Goal: Task Accomplishment & Management: Manage account settings

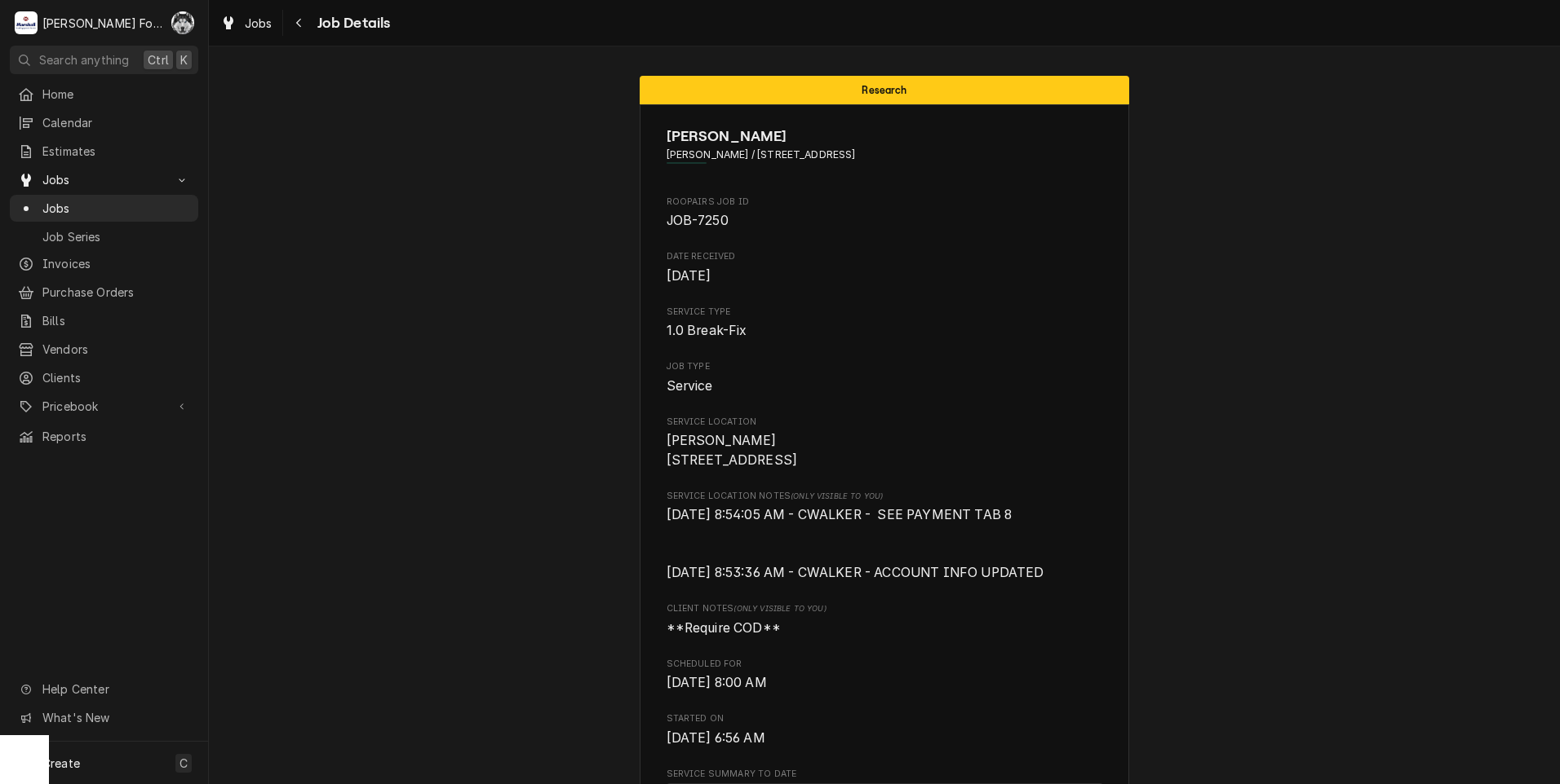
scroll to position [1703, 0]
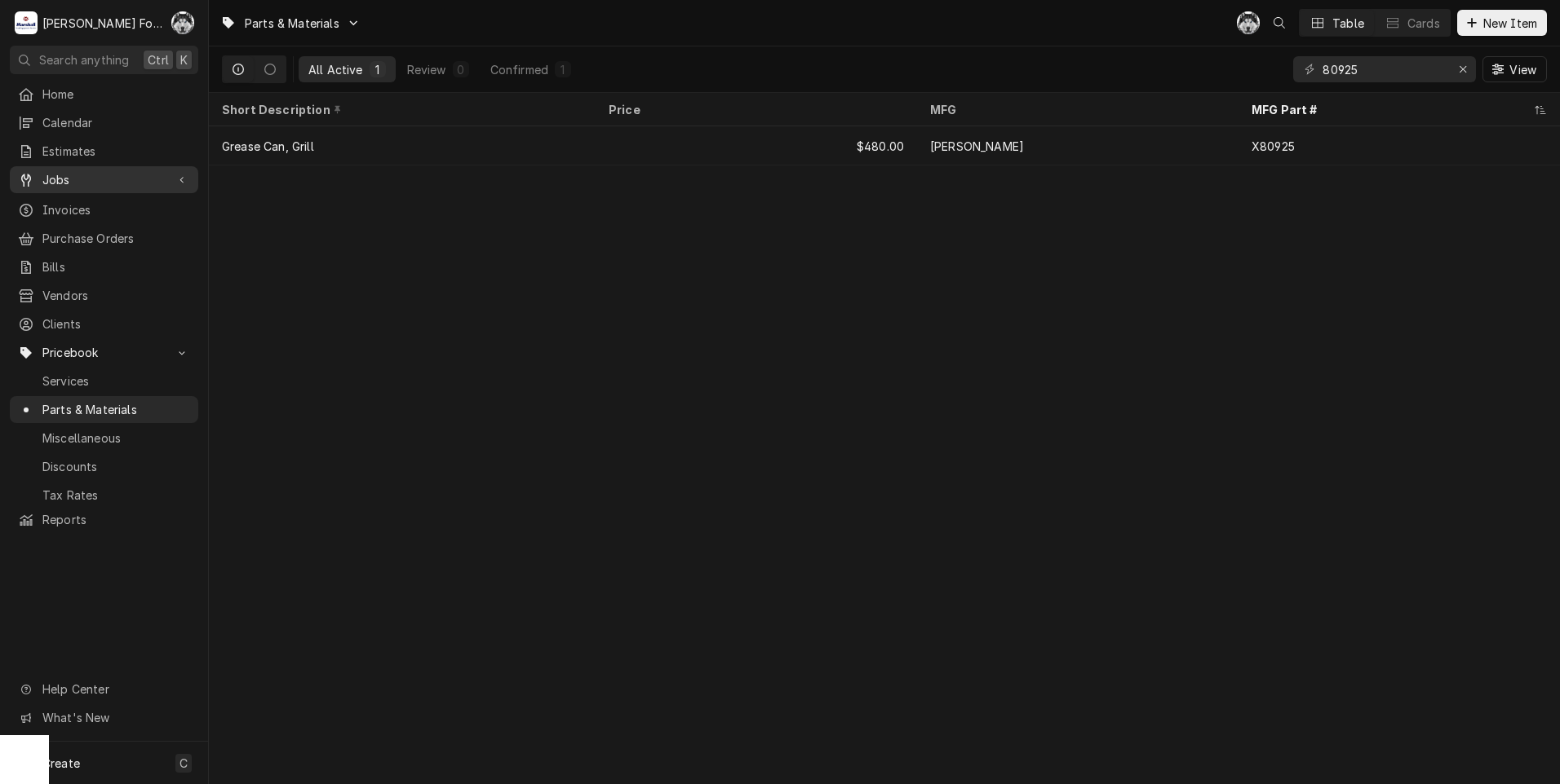
click at [69, 169] on div "Jobs" at bounding box center [103, 179] width 182 height 21
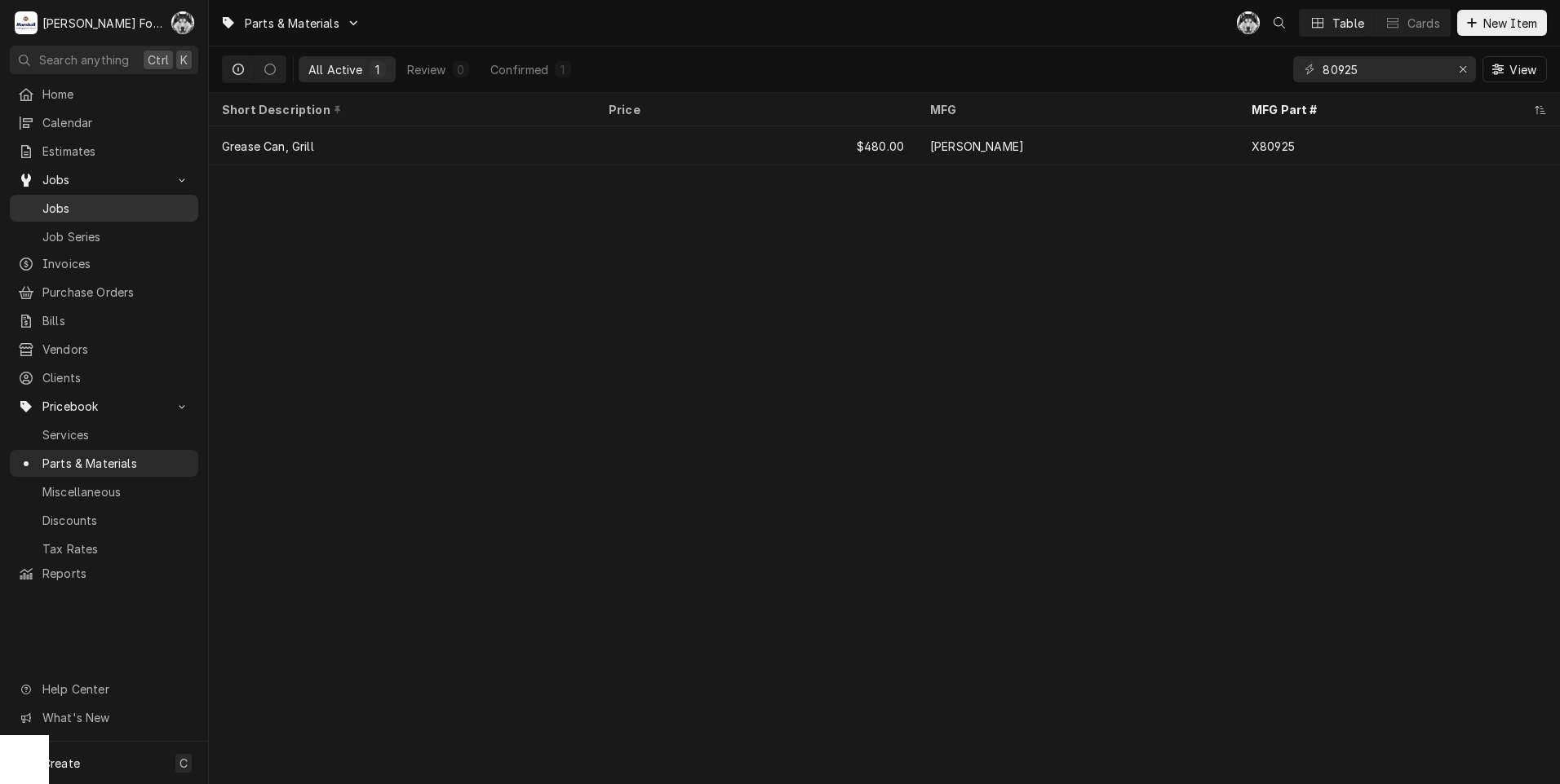
click at [86, 201] on span "Jobs" at bounding box center [116, 208] width 148 height 17
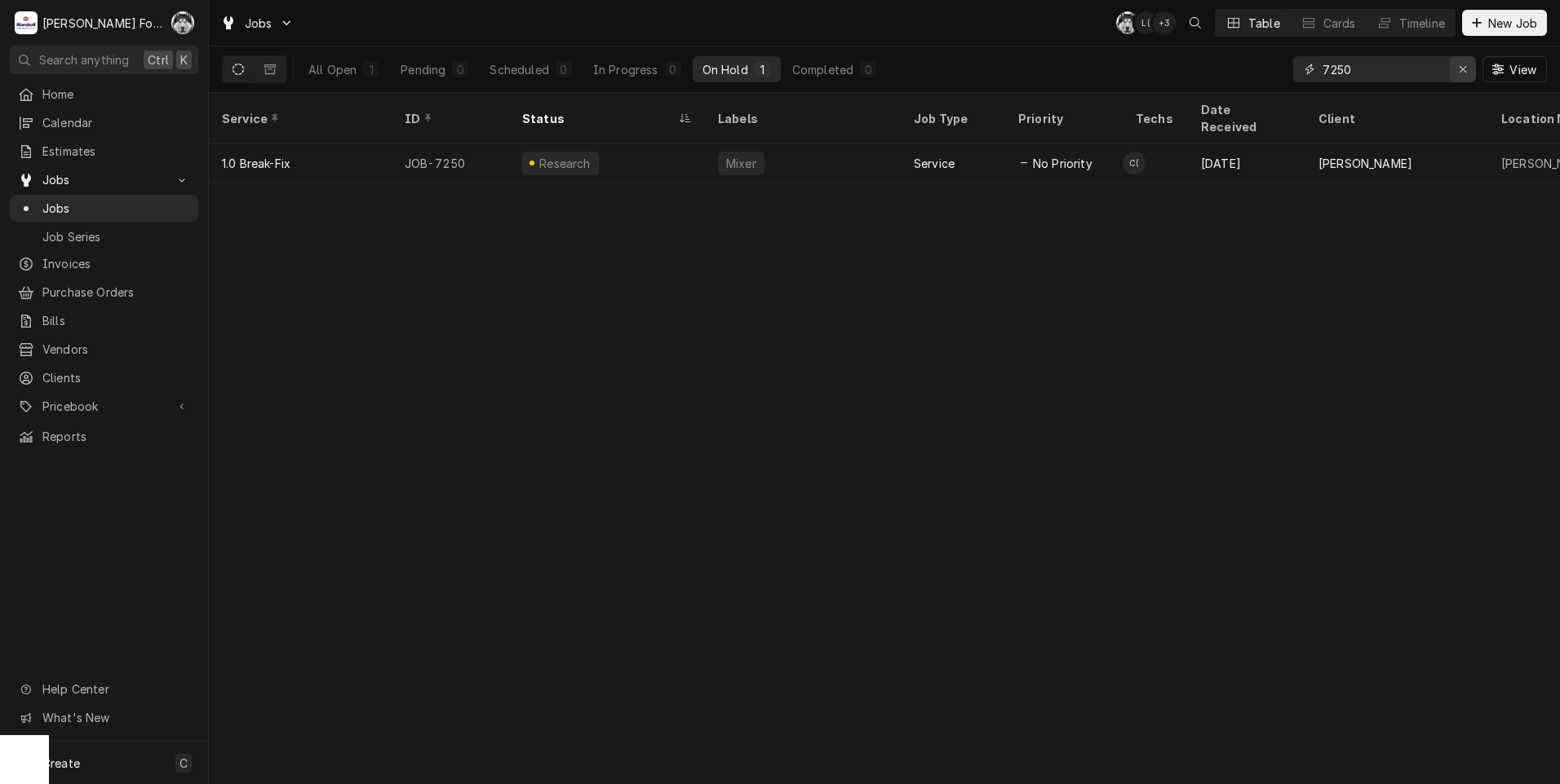
click at [1461, 66] on icon "Erase input" at bounding box center [1463, 70] width 9 height 12
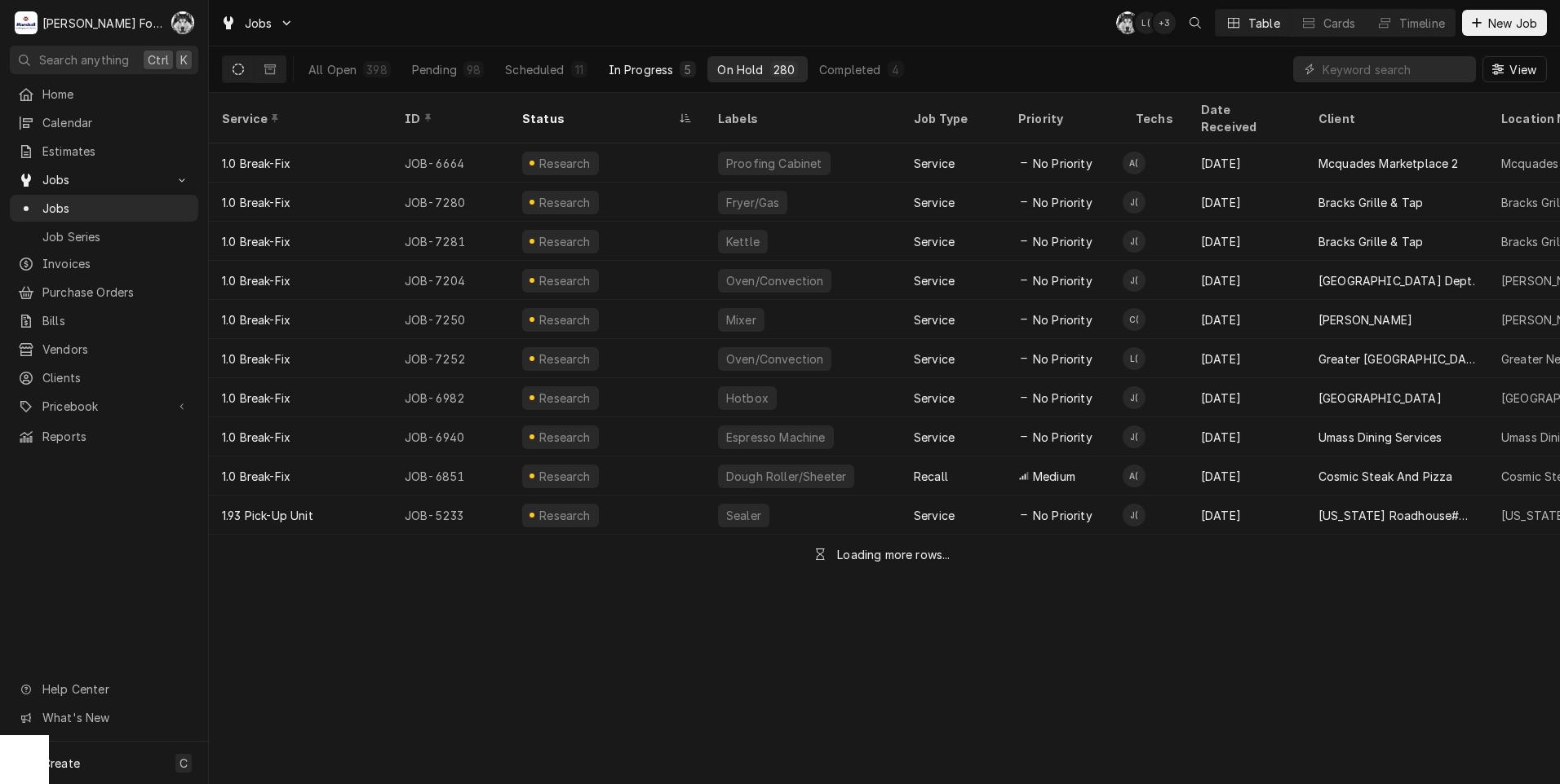
click at [598, 69] on button "In Progress 5" at bounding box center [652, 69] width 107 height 27
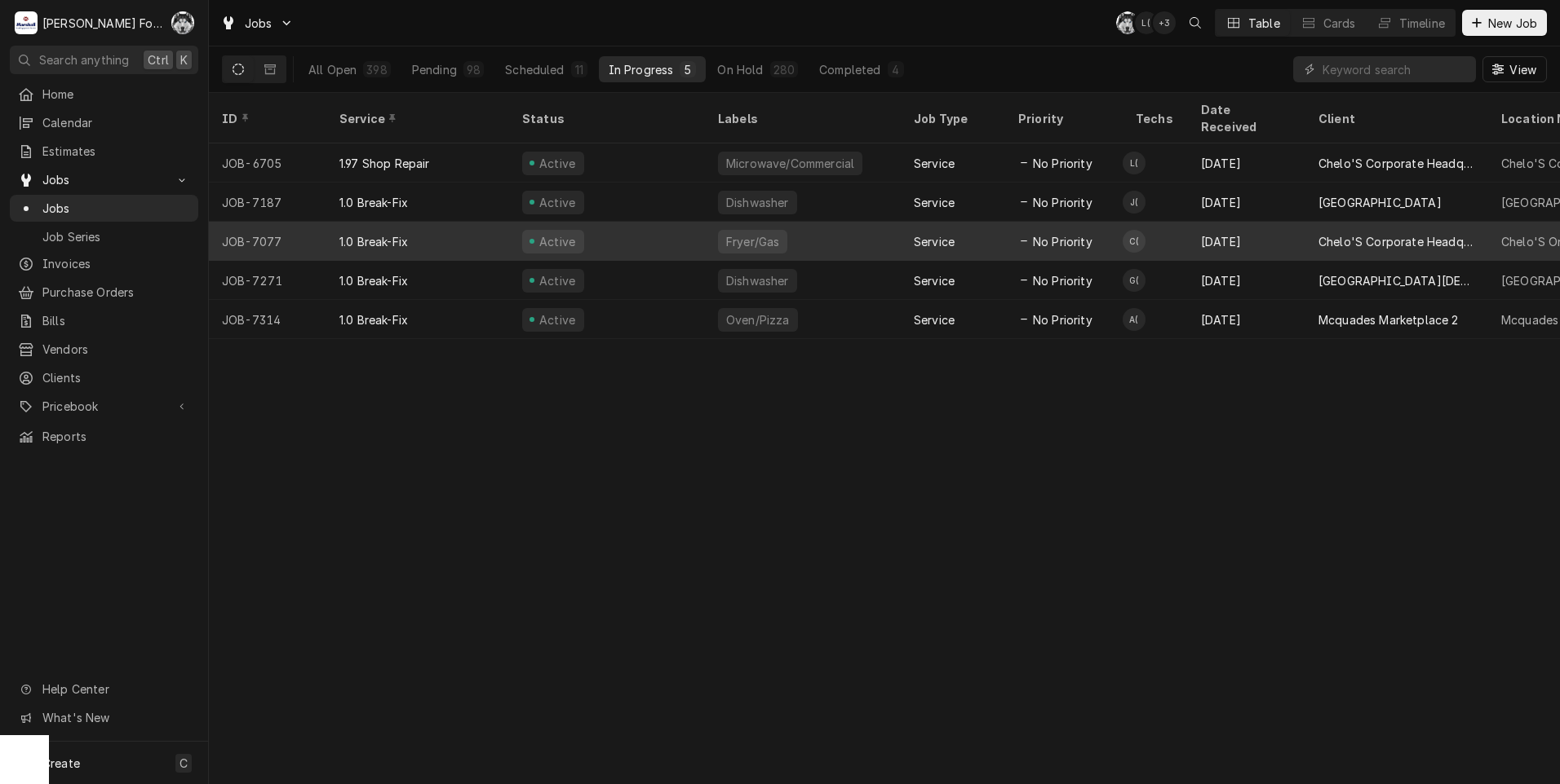
click at [1184, 221] on td "C(" at bounding box center [1154, 241] width 65 height 39
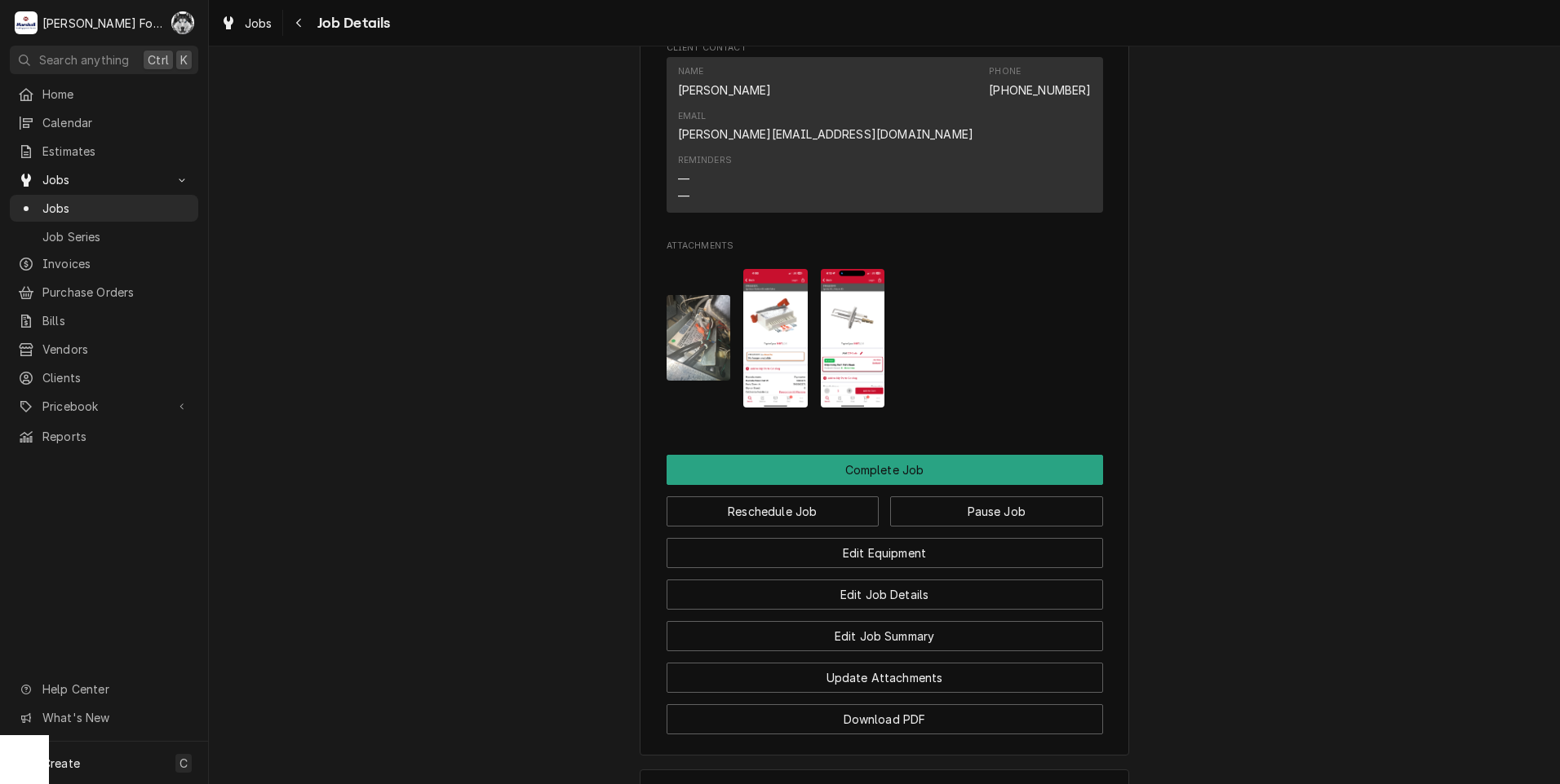
scroll to position [1483, 0]
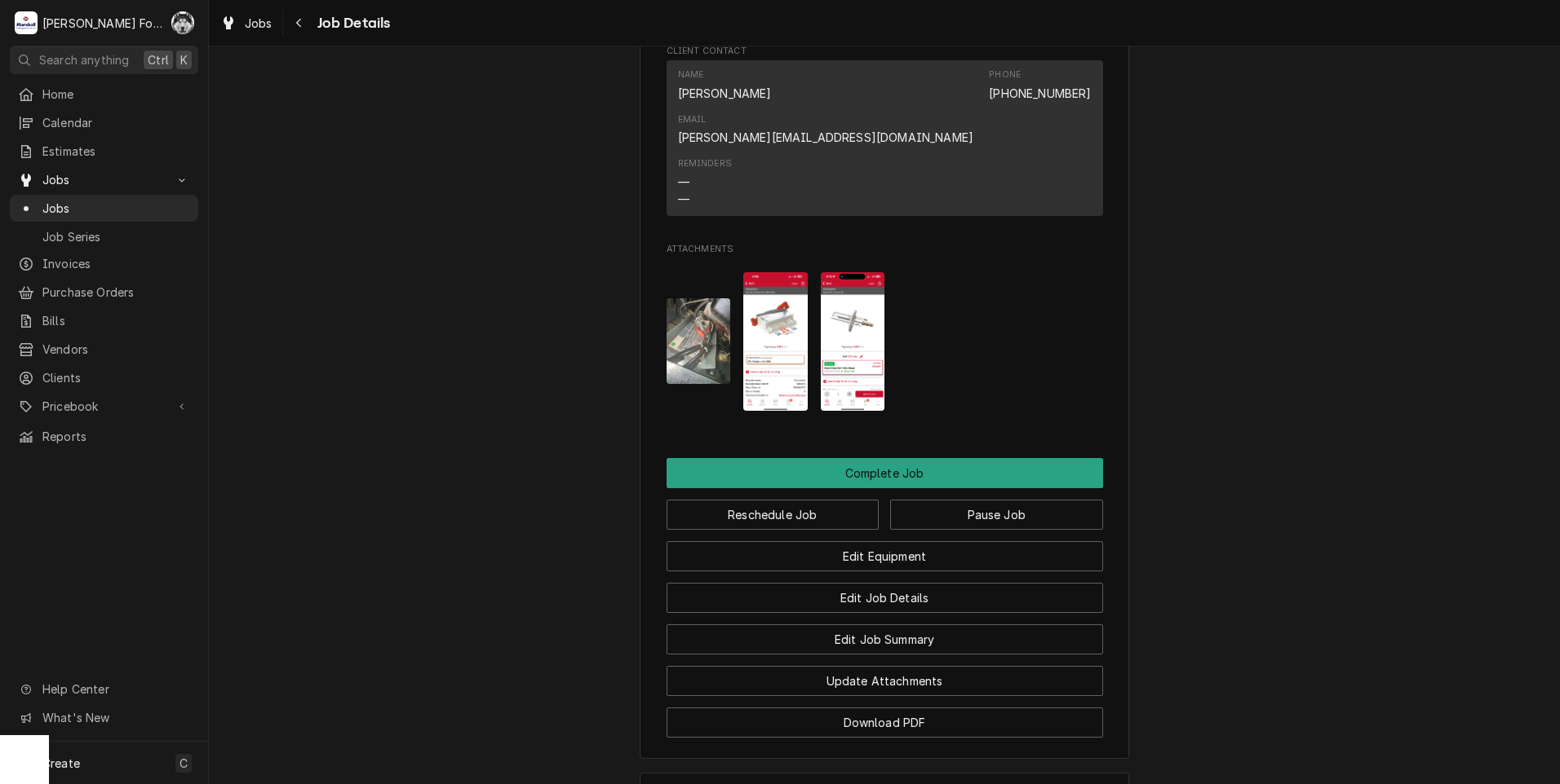
click at [767, 326] on img "Attachments" at bounding box center [775, 342] width 64 height 140
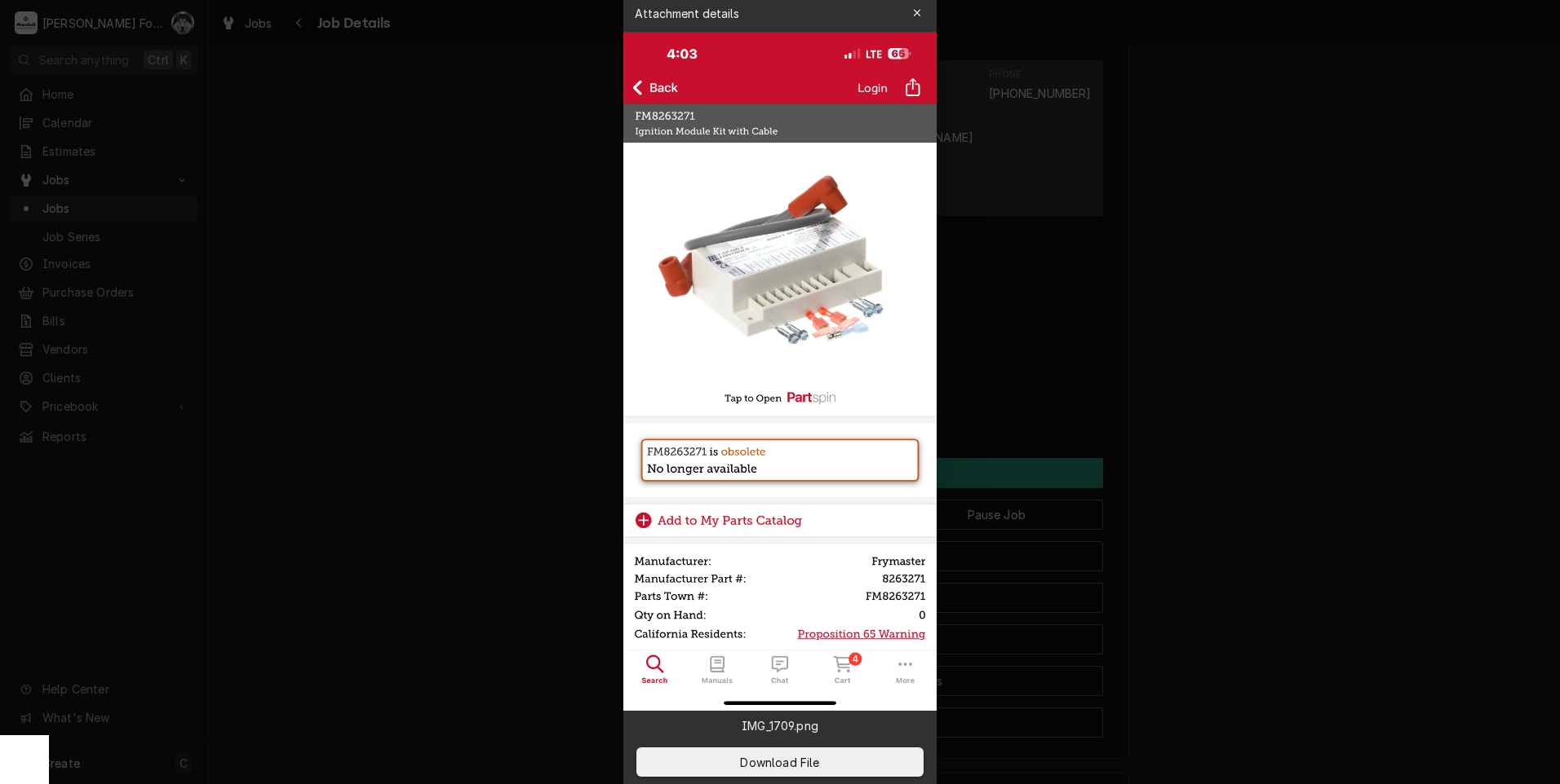
click at [783, 267] on img at bounding box center [780, 372] width 313 height 679
click at [915, 3] on button "button" at bounding box center [916, 13] width 27 height 27
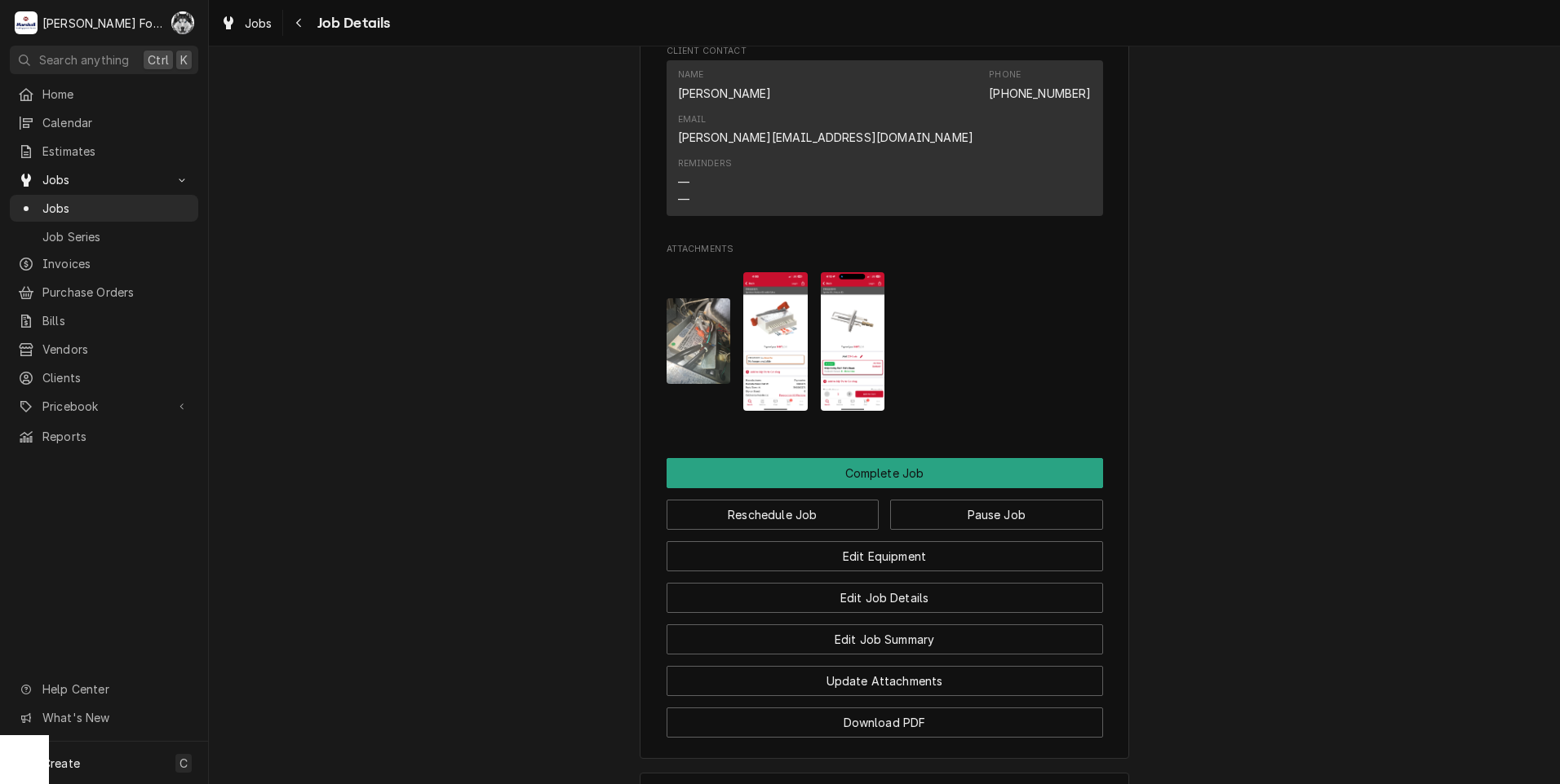
click at [674, 335] on img "Attachments" at bounding box center [698, 340] width 64 height 86
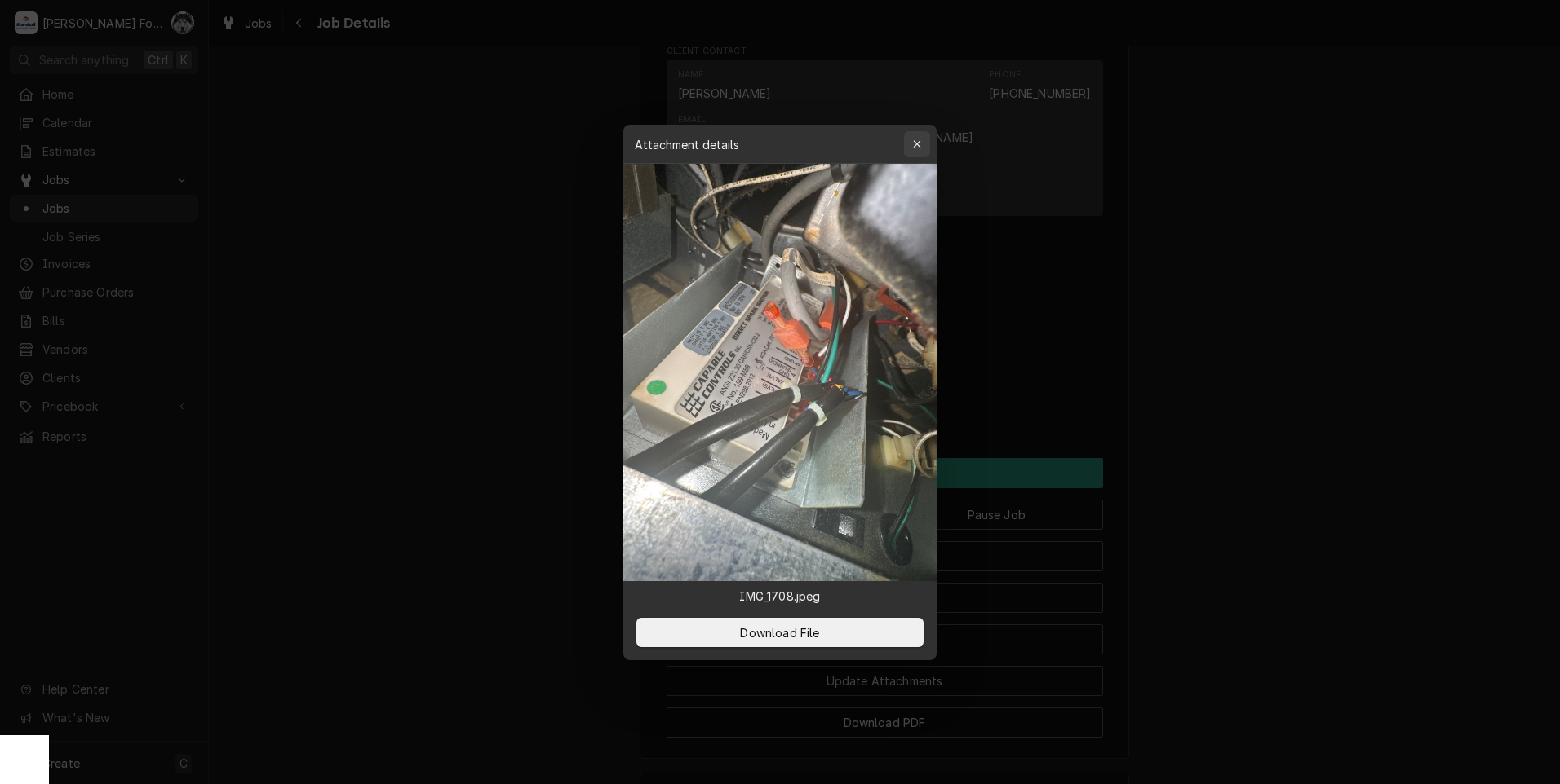
click at [916, 148] on icon "button" at bounding box center [916, 145] width 9 height 12
